Goal: Check status: Check status

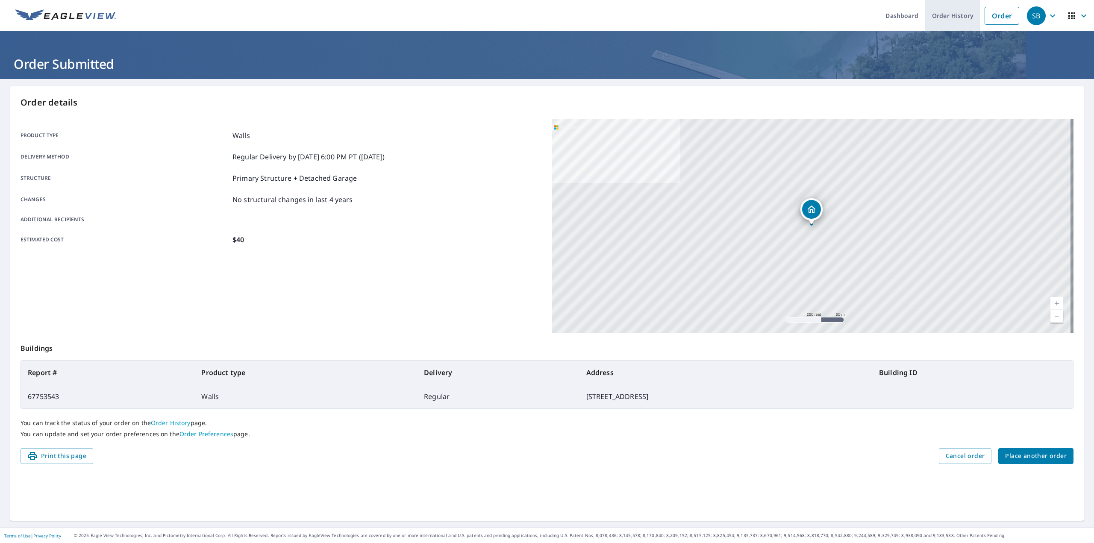
click at [934, 15] on link "Order History" at bounding box center [952, 15] width 55 height 31
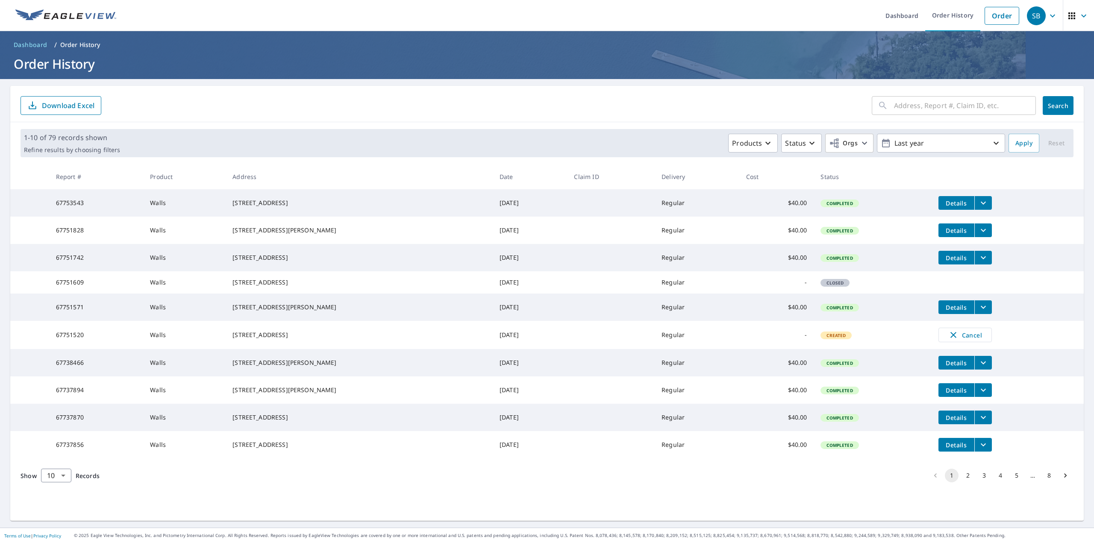
scroll to position [10, 0]
drag, startPoint x: 276, startPoint y: 291, endPoint x: 232, endPoint y: 280, distance: 46.2
click at [232, 280] on td "[STREET_ADDRESS]" at bounding box center [359, 282] width 267 height 22
copy div "[STREET_ADDRESS]"
click at [783, 17] on ul "Dashboard Order History Order" at bounding box center [572, 15] width 902 height 31
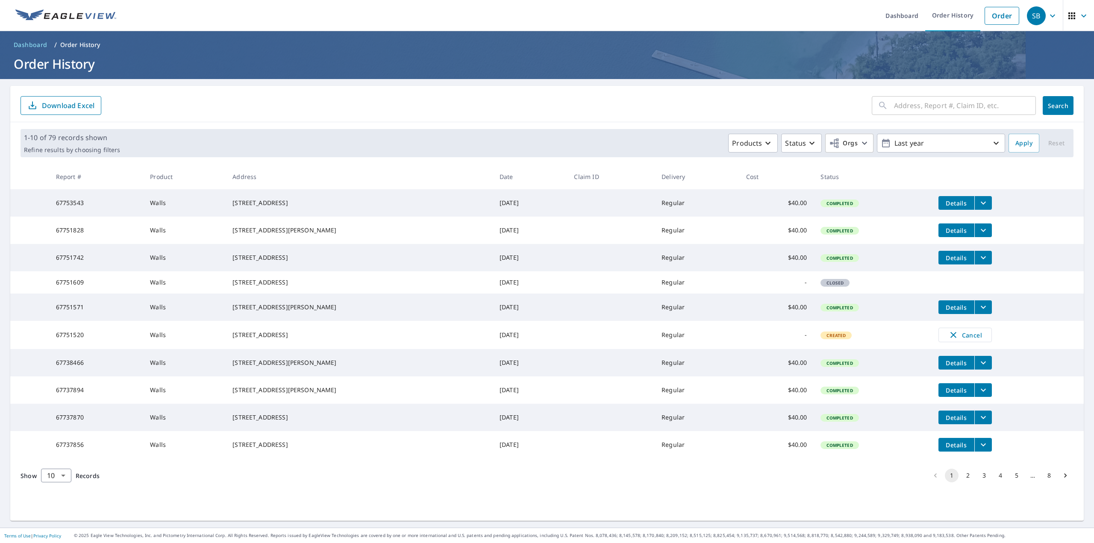
drag, startPoint x: 316, startPoint y: 353, endPoint x: 222, endPoint y: 343, distance: 94.6
click at [222, 343] on tr "67751520 Walls [STREET_ADDRESS] [DATE] Regular - Created Cancel" at bounding box center [546, 335] width 1073 height 28
copy tr "[STREET_ADDRESS]"
